Goal: Find contact information: Find contact information

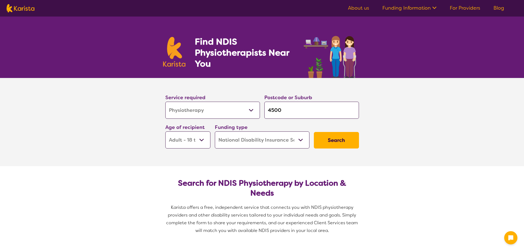
select select "Physiotherapy"
select select "AD"
select select "NDIS"
select select "Physiotherapy"
select select "AD"
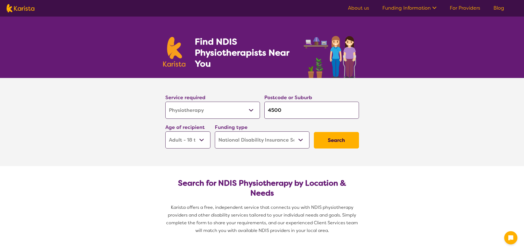
select select "NDIS"
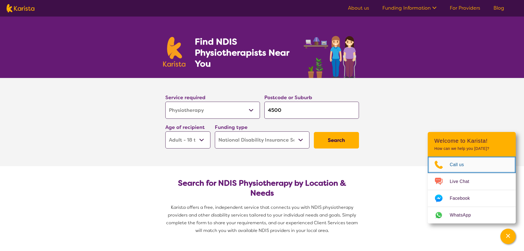
click at [456, 165] on span "Call us" at bounding box center [460, 164] width 21 height 8
click at [23, 9] on img at bounding box center [21, 8] width 28 height 8
select select "Physiotherapy"
select select "AD"
select select "NDIS"
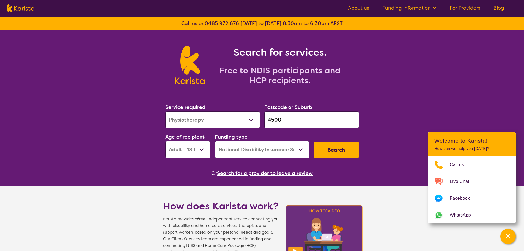
click at [360, 7] on link "About us" at bounding box center [358, 8] width 21 height 7
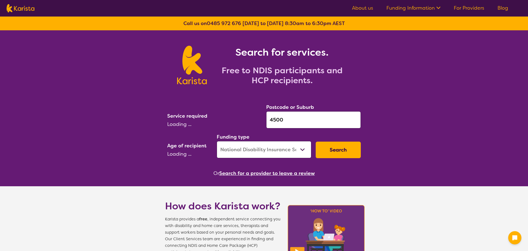
select select "NDIS"
select select "Physiotherapy"
select select "AD"
